Goal: Complete application form

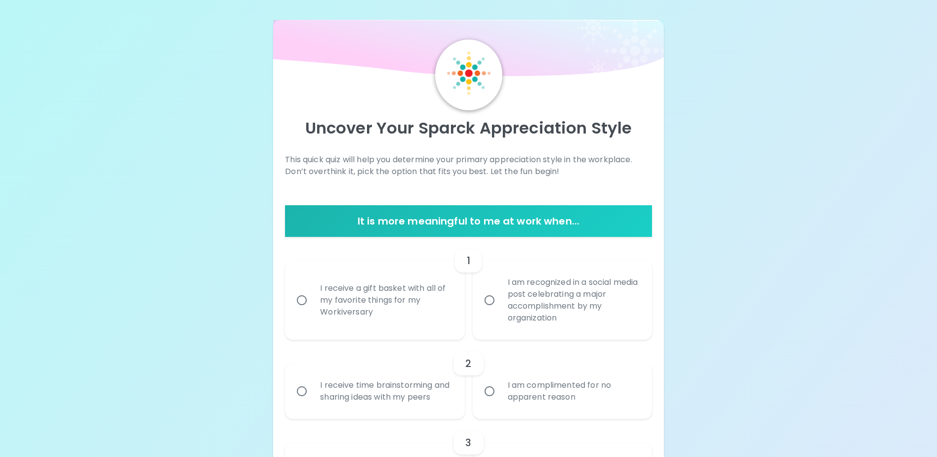
scroll to position [26, 0]
